Goal: Task Accomplishment & Management: Manage account settings

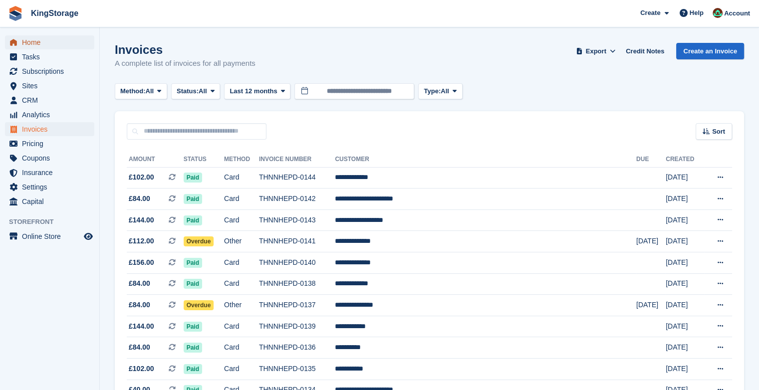
click at [28, 46] on span "Home" at bounding box center [52, 42] width 60 height 14
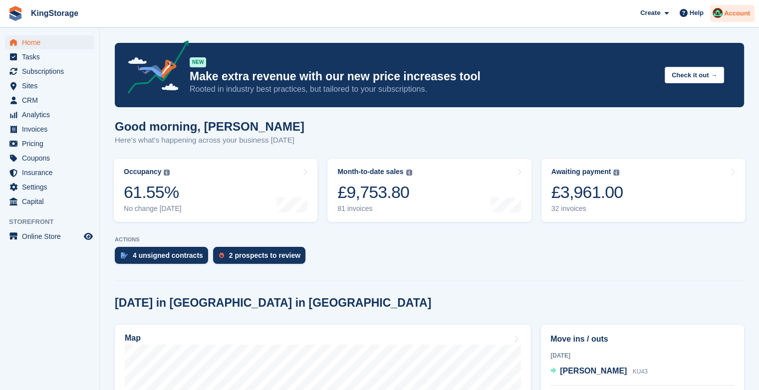
click at [740, 18] on span "Account" at bounding box center [737, 13] width 26 height 10
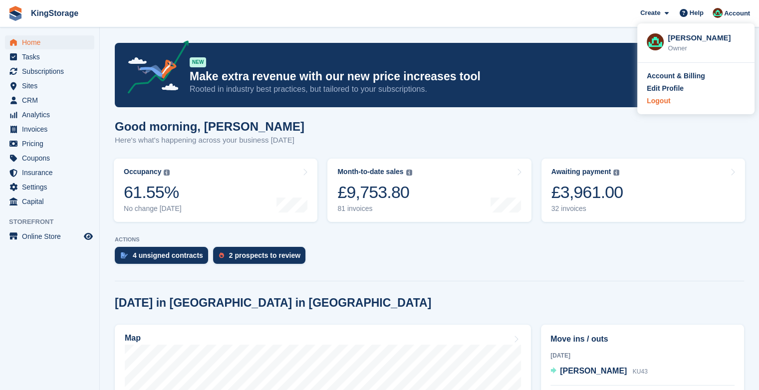
click at [652, 105] on div "Logout" at bounding box center [657, 101] width 23 height 10
